Goal: Transaction & Acquisition: Purchase product/service

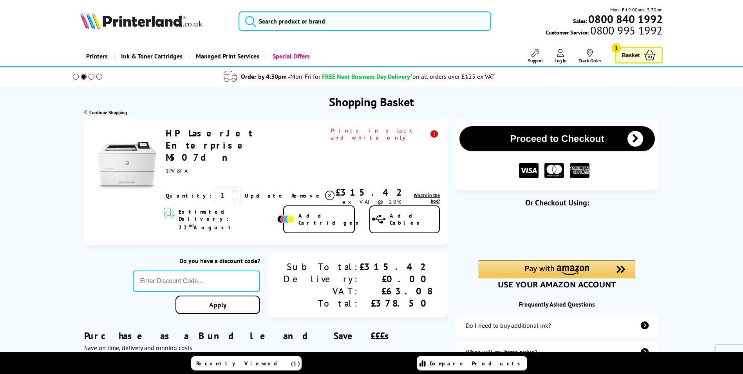
click at [623, 139] on button "Proceed to Checkout" at bounding box center [556, 138] width 195 height 25
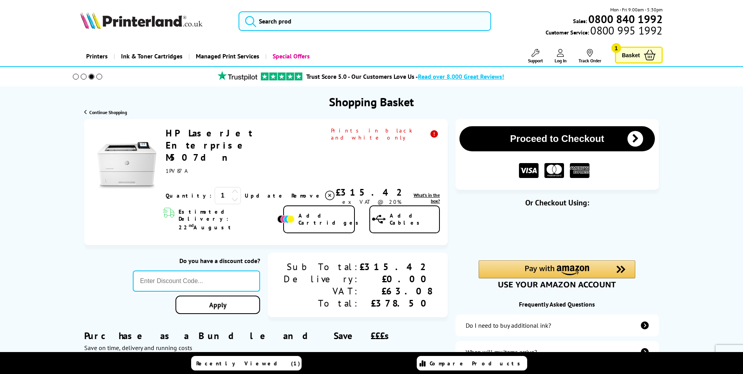
click at [245, 134] on link "HP LaserJet Enterprise M507dn" at bounding box center [209, 145] width 87 height 36
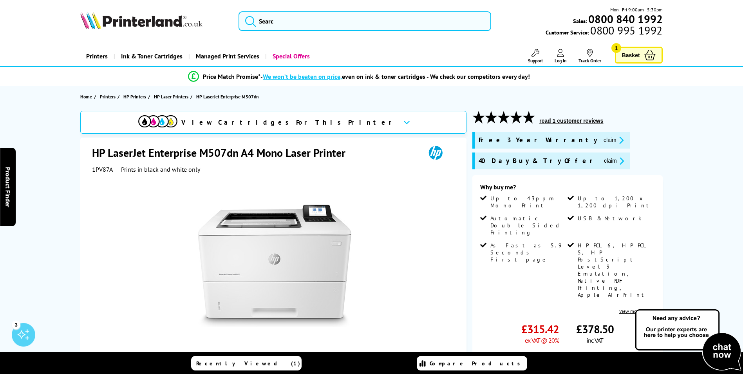
click at [628, 54] on span "Basket" at bounding box center [631, 55] width 18 height 11
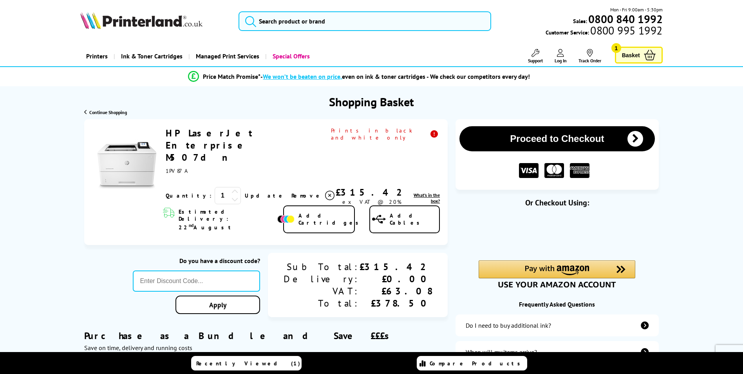
click at [570, 138] on button "Proceed to Checkout" at bounding box center [556, 138] width 195 height 25
